Goal: Navigation & Orientation: Find specific page/section

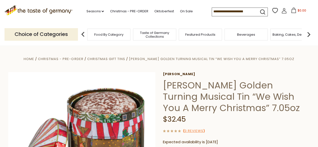
click at [231, 8] on input at bounding box center [233, 11] width 42 height 7
click at [177, 74] on link "[PERSON_NAME]" at bounding box center [236, 74] width 147 height 4
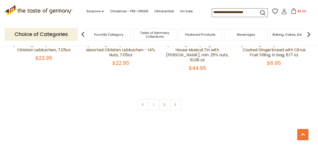
scroll to position [1146, 0]
click at [168, 99] on link "2" at bounding box center [164, 104] width 11 height 11
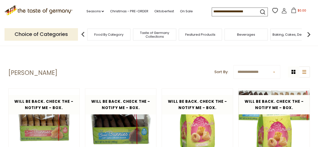
scroll to position [0, 0]
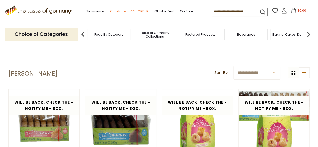
click at [121, 10] on link "Christmas - PRE-ORDER" at bounding box center [129, 12] width 38 height 6
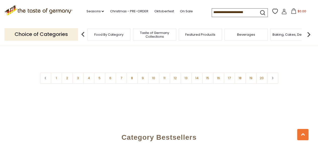
scroll to position [1257, 0]
